Goal: Transaction & Acquisition: Obtain resource

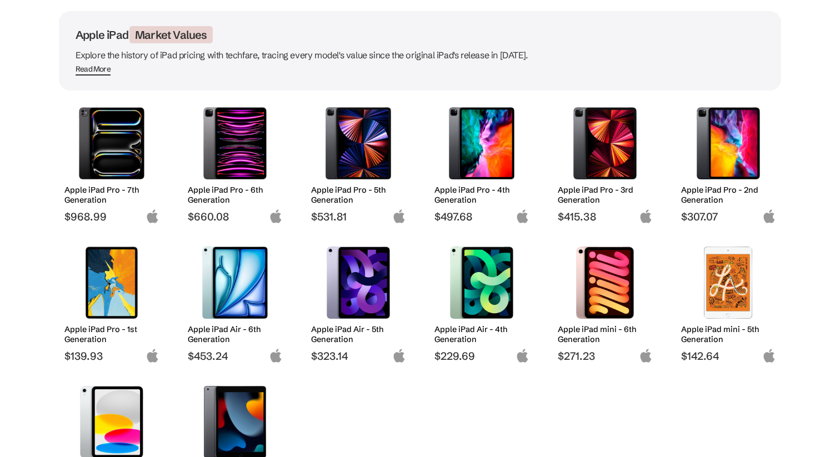
scroll to position [85, 0]
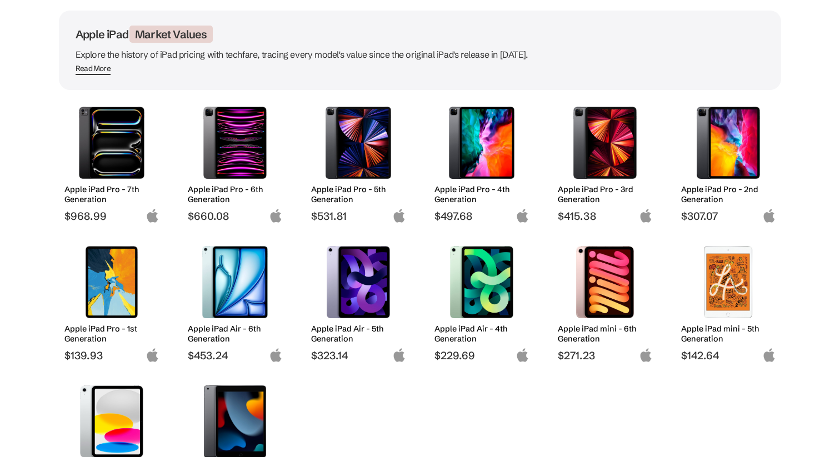
click at [211, 300] on img at bounding box center [235, 282] width 78 height 72
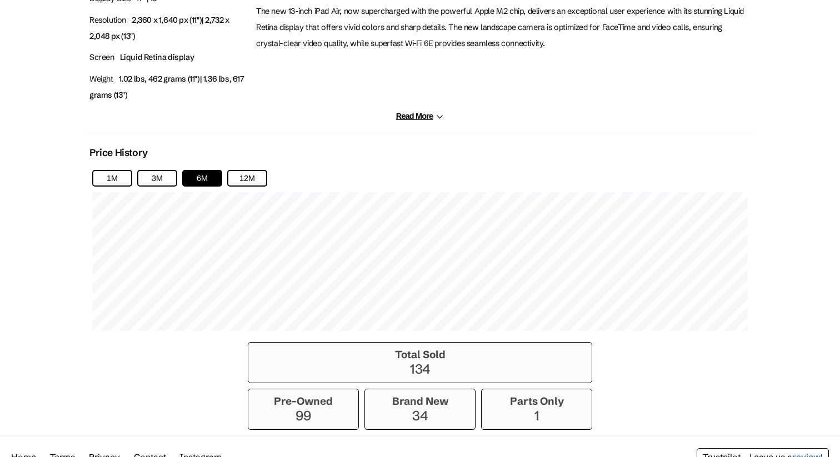
scroll to position [699, 0]
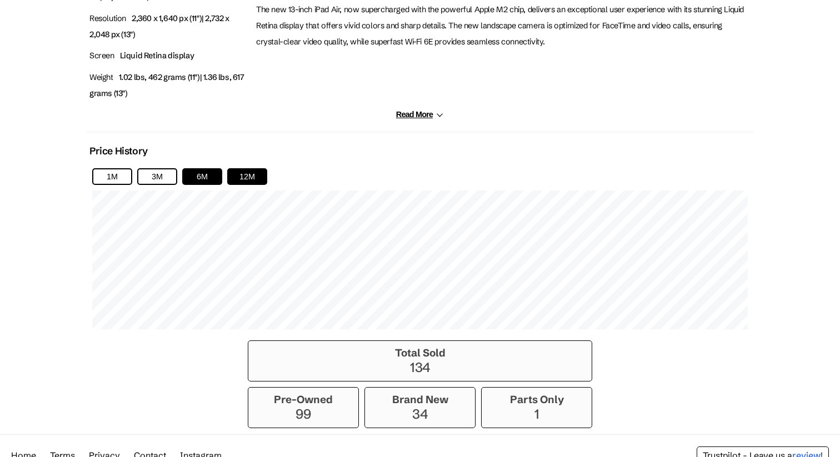
click at [248, 174] on button "12M" at bounding box center [247, 176] width 40 height 17
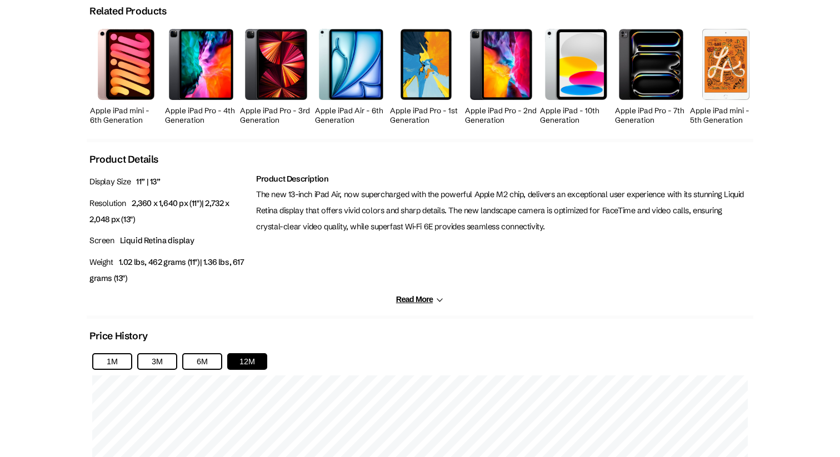
scroll to position [454, 0]
